Goal: Information Seeking & Learning: Learn about a topic

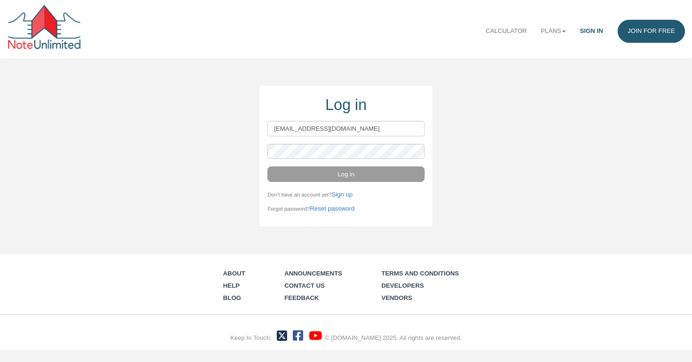
type input "[EMAIL_ADDRESS][DOMAIN_NAME]"
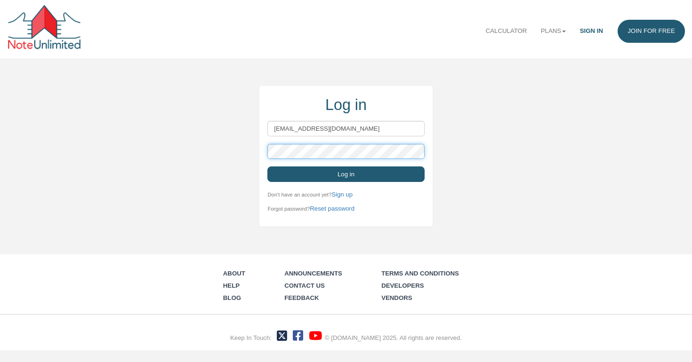
click at [346, 174] on button "Log in" at bounding box center [345, 174] width 157 height 15
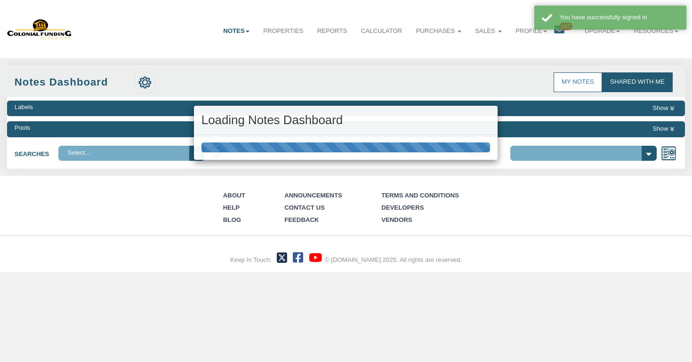
select select "316"
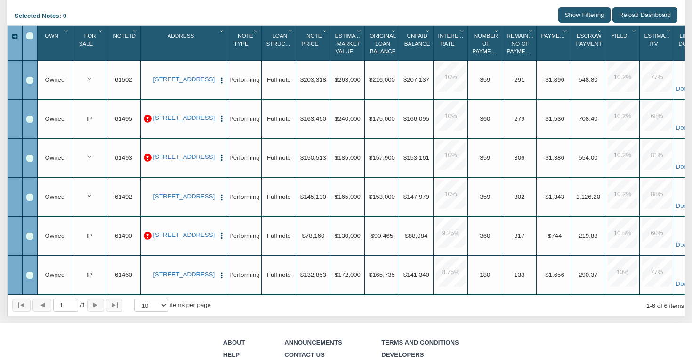
scroll to position [164, 0]
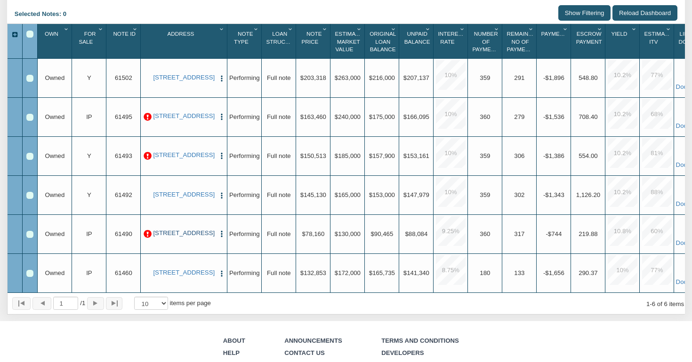
click at [176, 234] on link "[STREET_ADDRESS]" at bounding box center [183, 234] width 63 height 8
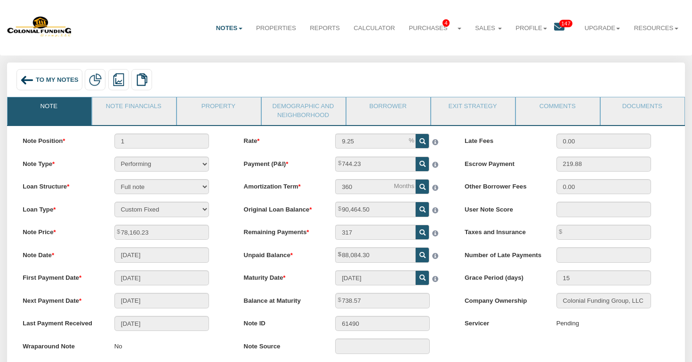
scroll to position [2, 0]
click at [207, 103] on link "Property" at bounding box center [218, 110] width 83 height 24
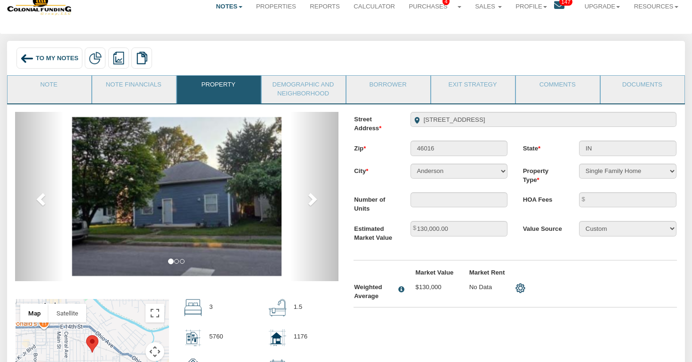
scroll to position [35, 0]
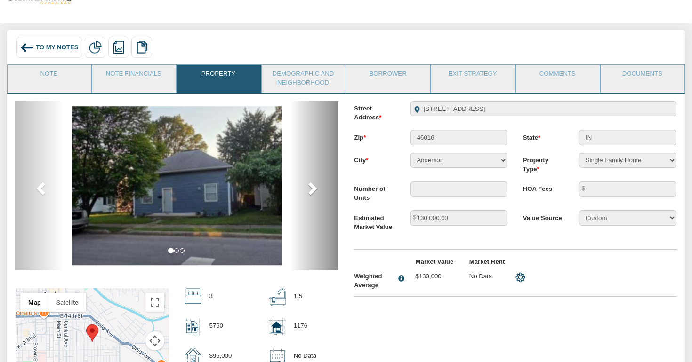
click at [309, 184] on span at bounding box center [311, 188] width 14 height 14
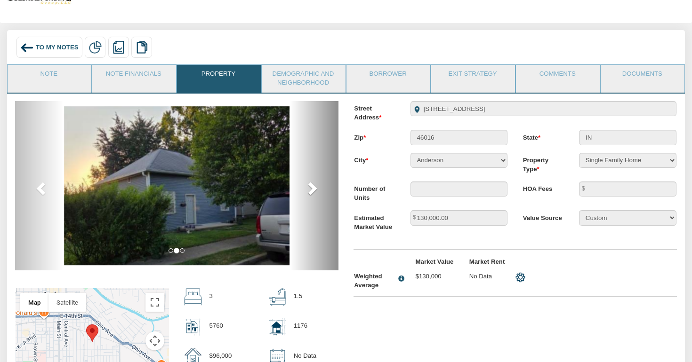
click at [309, 184] on span at bounding box center [311, 188] width 14 height 14
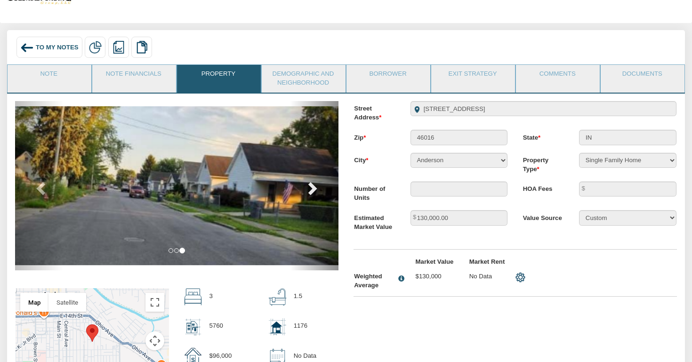
click at [309, 184] on span at bounding box center [311, 188] width 14 height 14
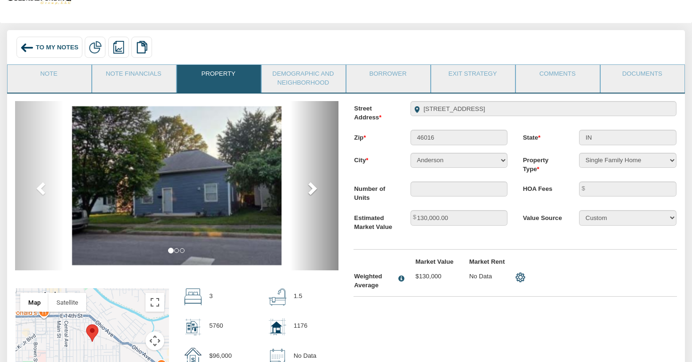
click at [309, 184] on span at bounding box center [311, 188] width 14 height 14
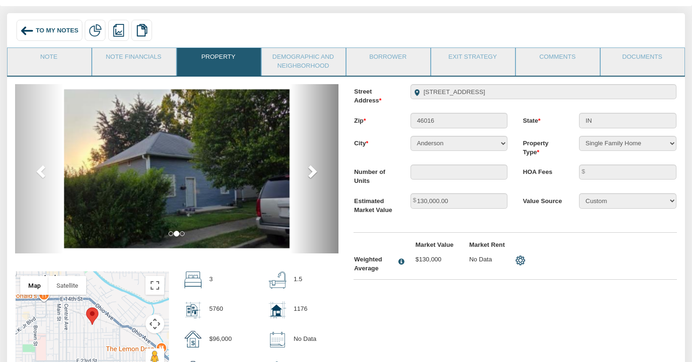
scroll to position [48, 0]
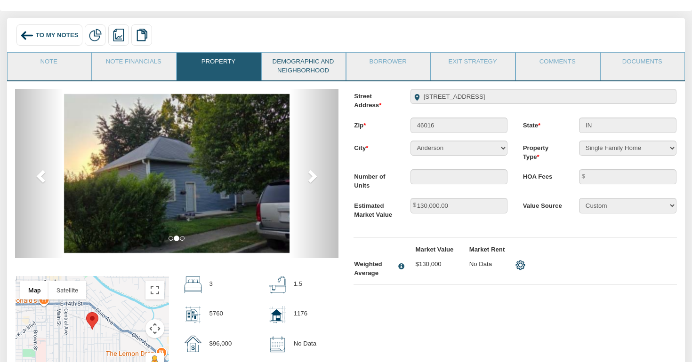
click at [320, 72] on link "Demographic and Neighborhood" at bounding box center [303, 67] width 83 height 28
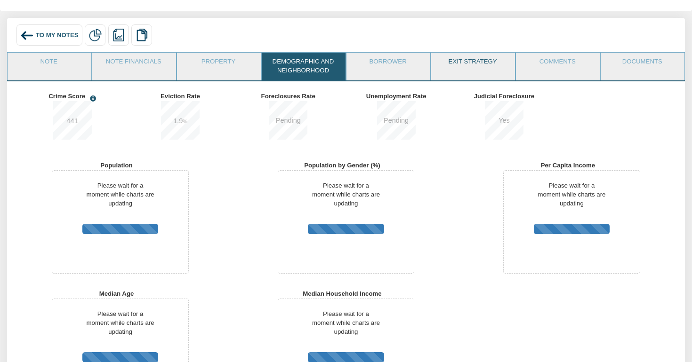
click at [483, 67] on link "Exit Strategy" at bounding box center [472, 65] width 83 height 24
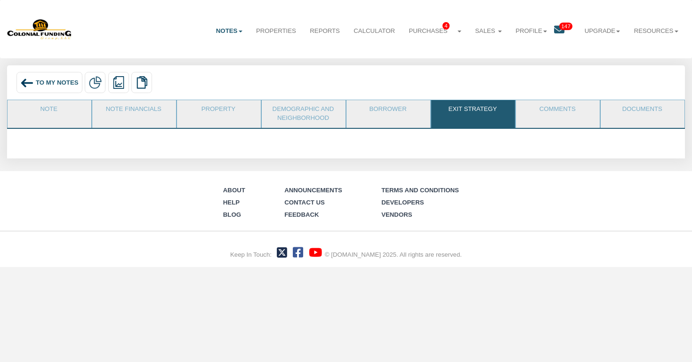
scroll to position [0, 0]
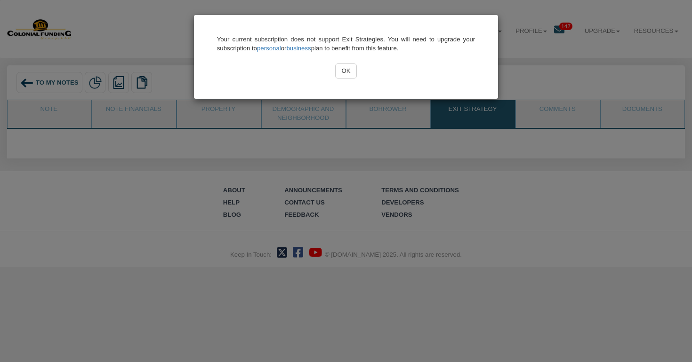
click at [342, 74] on input "OK" at bounding box center [346, 71] width 22 height 15
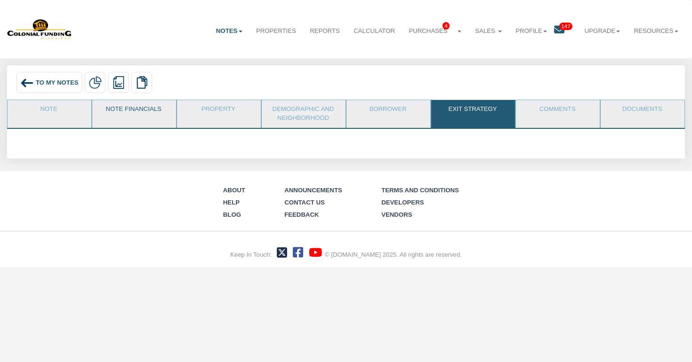
click at [144, 113] on link "Note Financials" at bounding box center [133, 112] width 83 height 24
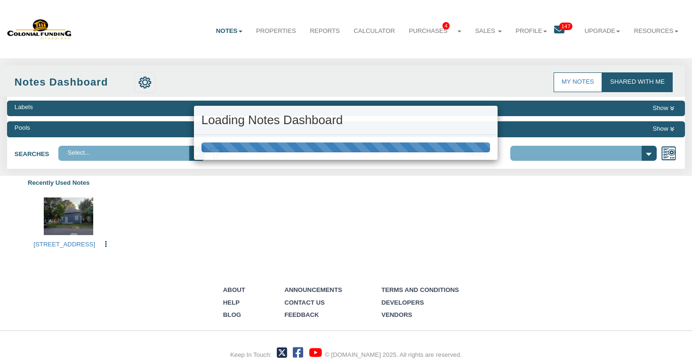
select select "316"
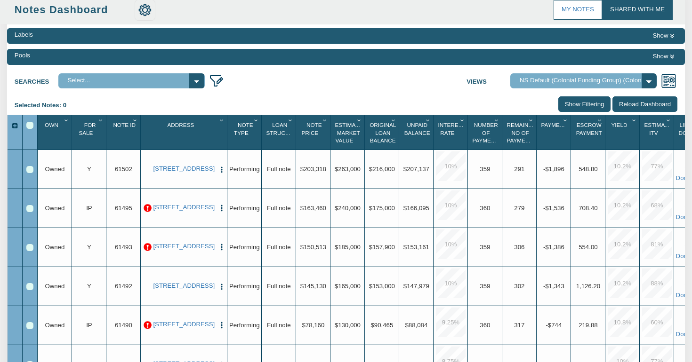
scroll to position [53, 0]
